Goal: Find specific page/section: Find specific page/section

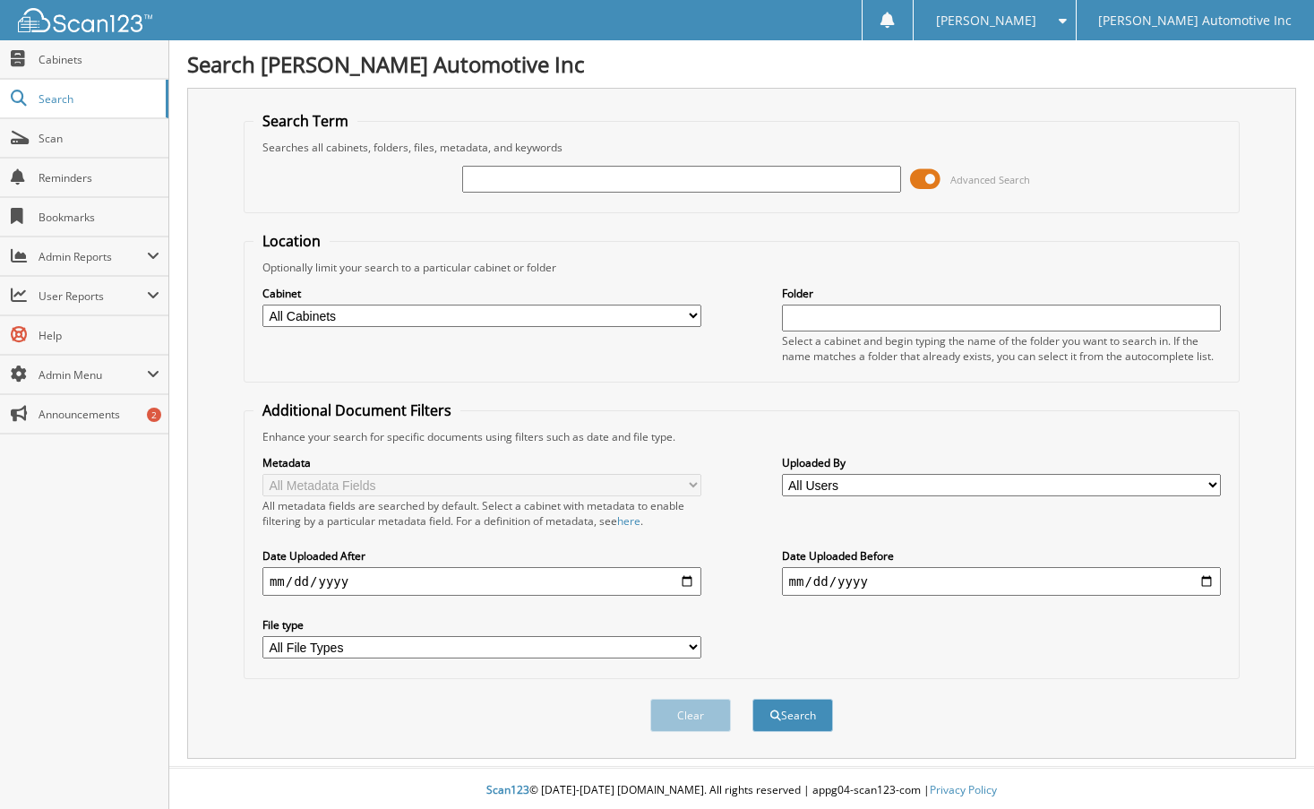
click at [688, 181] on input "text" at bounding box center [682, 179] width 440 height 27
type input "155038"
click at [752, 699] on button "Search" at bounding box center [792, 715] width 81 height 33
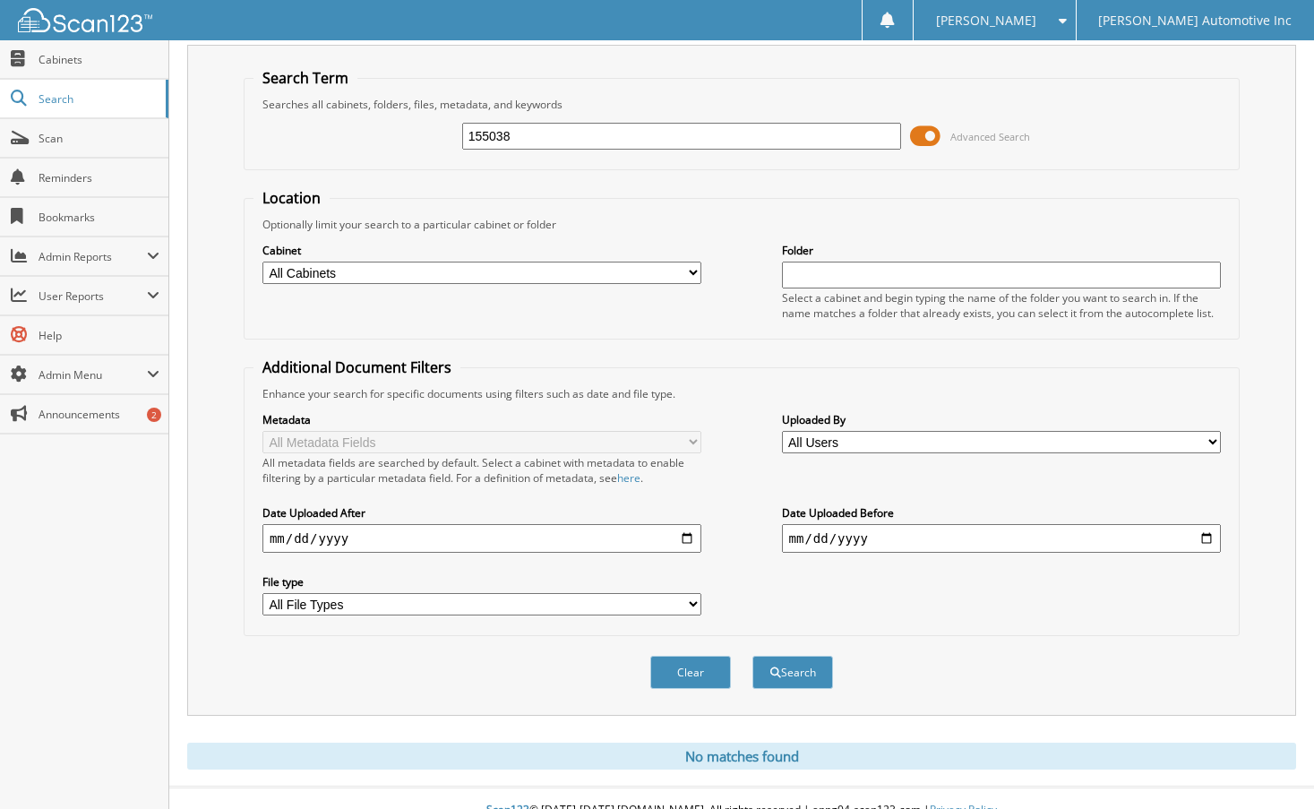
scroll to position [67, 0]
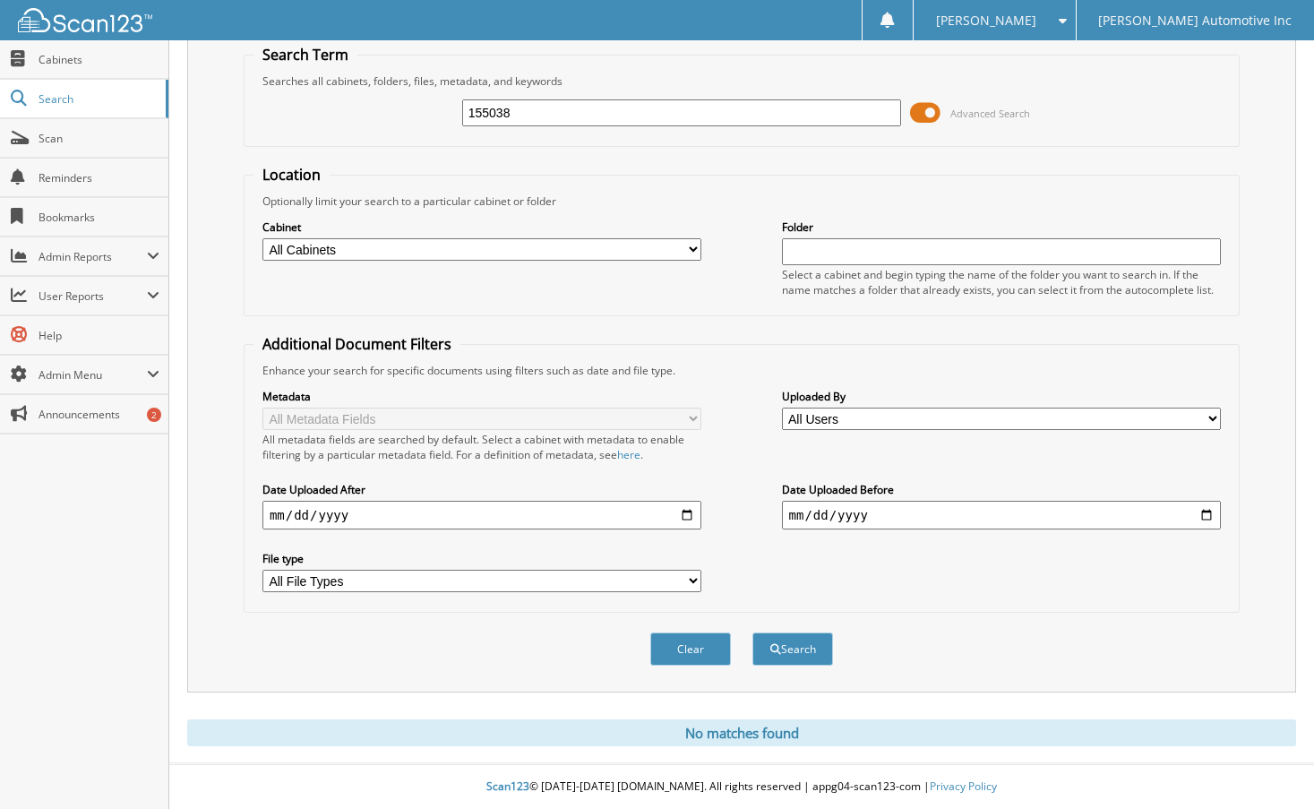
click at [524, 119] on input "155038" at bounding box center [682, 112] width 440 height 27
type input "101376"
click at [752, 632] on button "Search" at bounding box center [792, 648] width 81 height 33
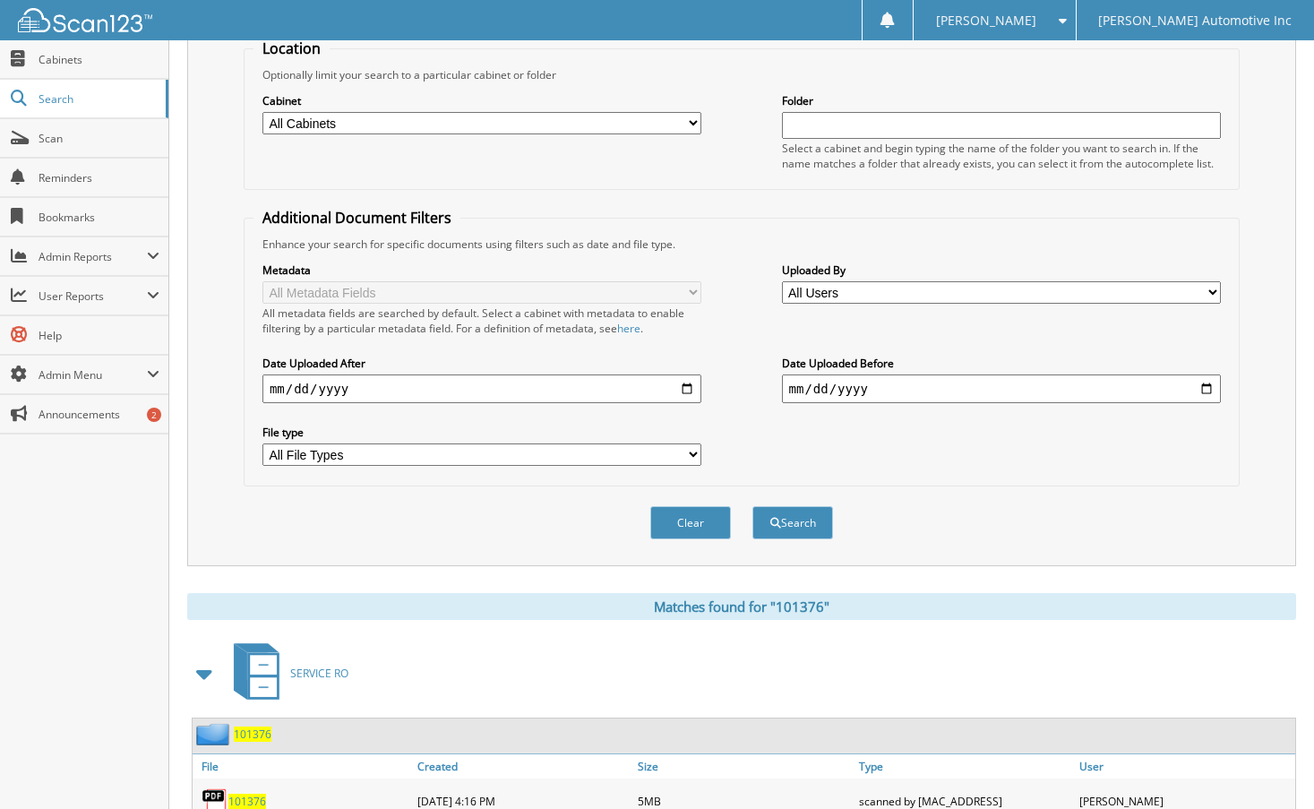
scroll to position [262, 0]
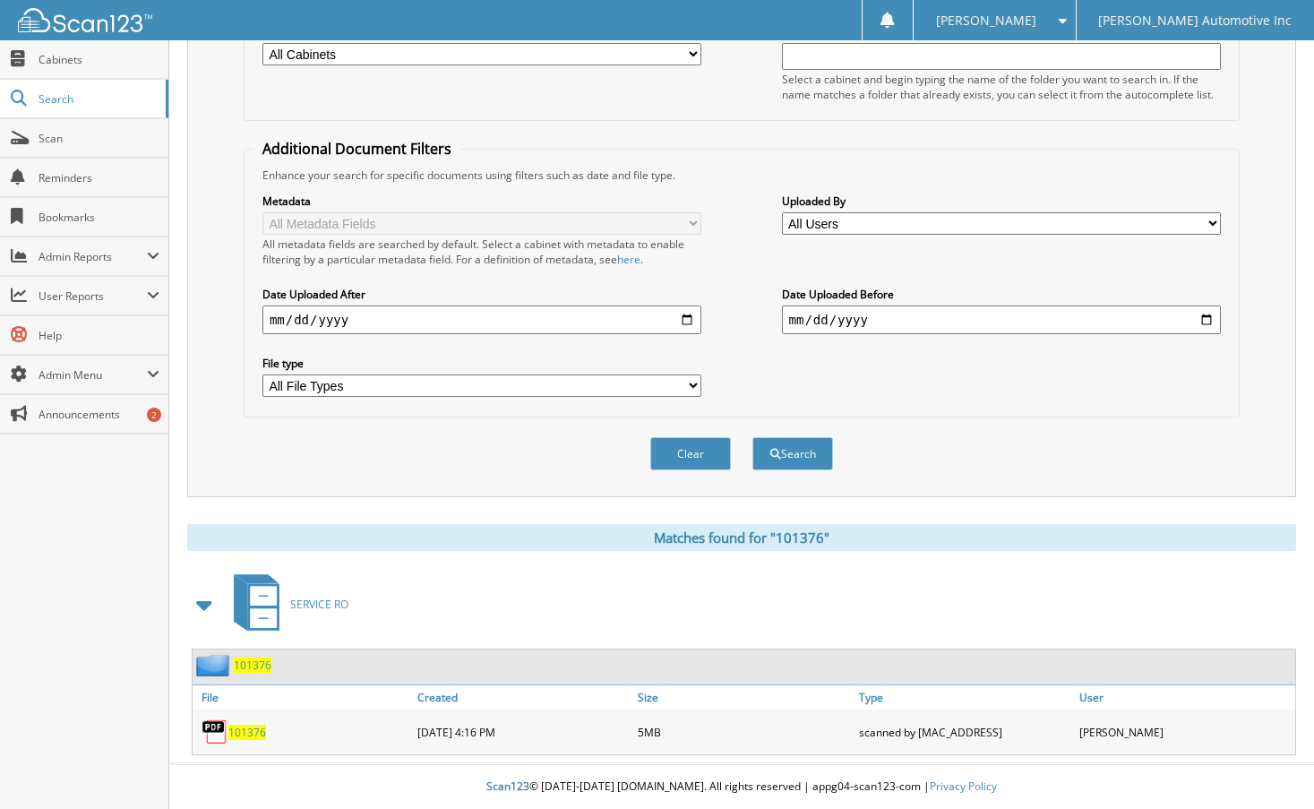
click at [258, 734] on span "101376" at bounding box center [247, 732] width 38 height 15
